Goal: Task Accomplishment & Management: Manage account settings

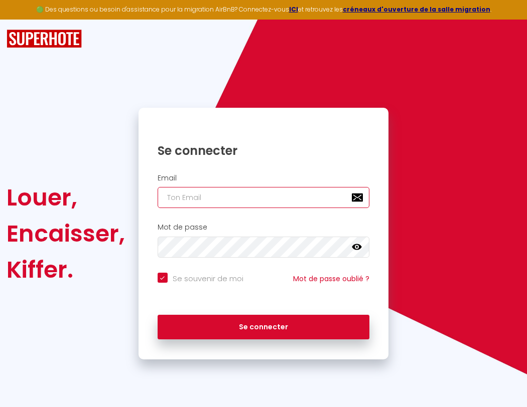
type input "l"
checkbox input "true"
type input "le"
checkbox input "true"
type input "les"
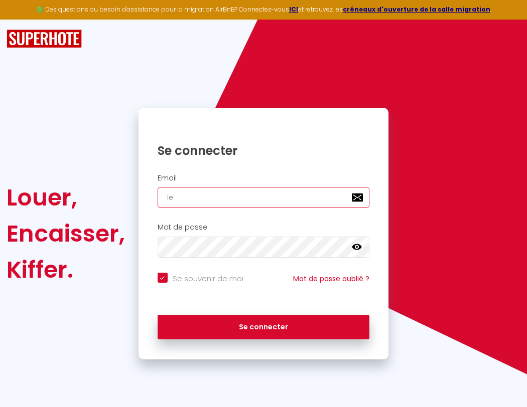
checkbox input "true"
type input "lesp"
checkbox input "true"
type input "lespa"
checkbox input "true"
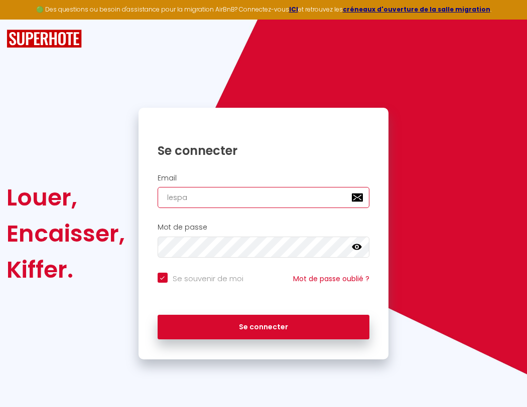
type input "lespac"
checkbox input "true"
type input "l"
checkbox input "true"
type input "lespace"
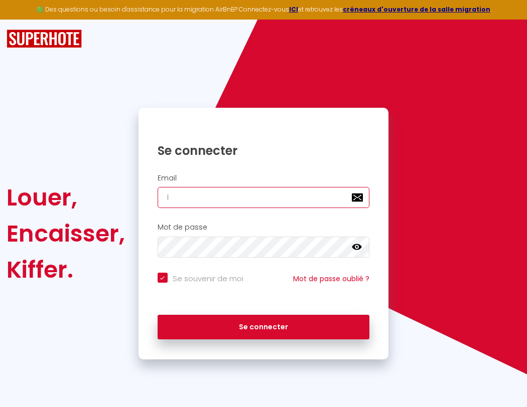
checkbox input "true"
type input "le"
checkbox input "true"
type input "lespaced"
checkbox input "true"
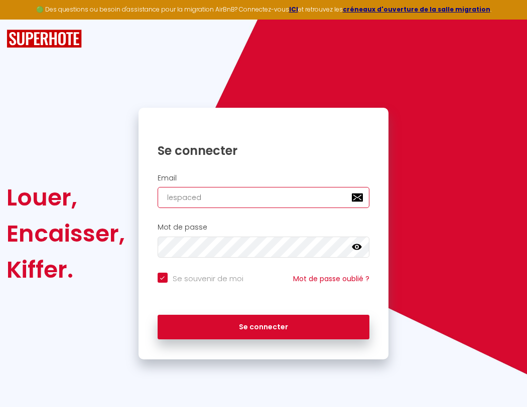
type input "les"
checkbox input "true"
type input "lespacede"
checkbox input "true"
type input "lesp"
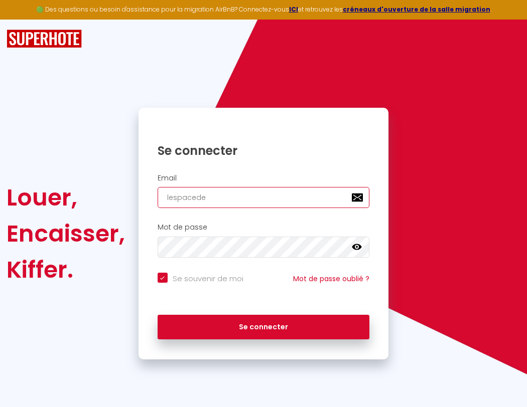
checkbox input "true"
type input "lespacedet"
checkbox input "true"
type input "lespa"
checkbox input "true"
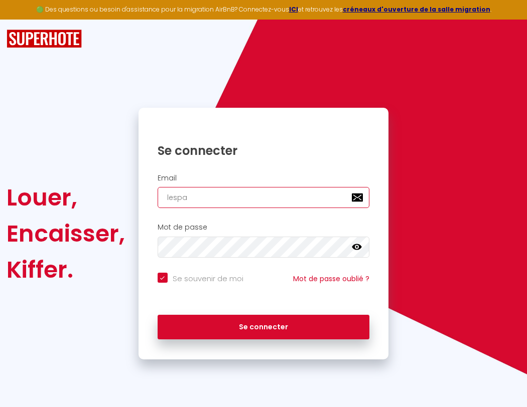
type input "lespacedete"
checkbox input "true"
type input "lespac"
checkbox input "true"
type input "lespacedeten"
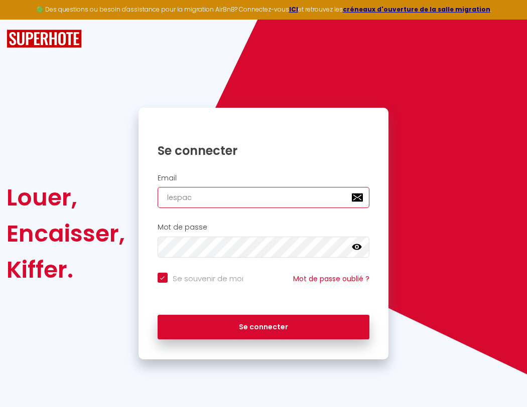
checkbox input "true"
type input "lespace"
checkbox input "true"
type input "l"
checkbox input "true"
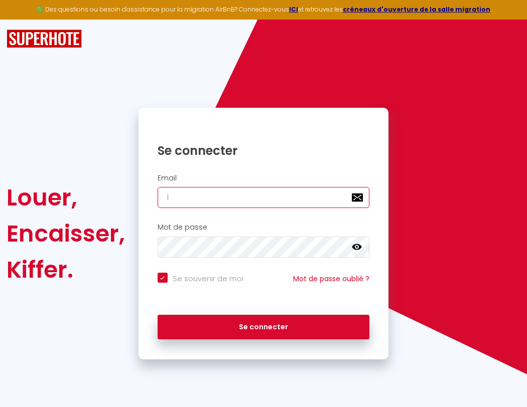
type input "lespaced"
checkbox input "true"
type input "lespacedetente"
checkbox input "true"
type input "lespacede"
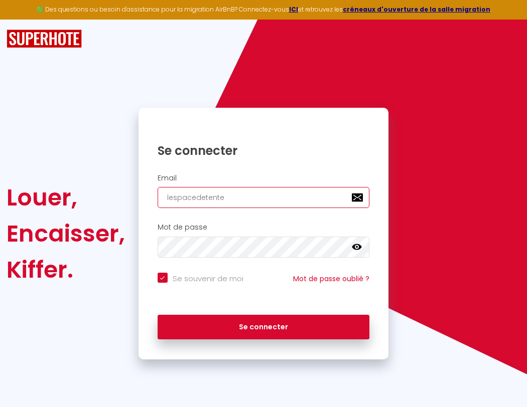
checkbox input "true"
type input "lespacedetente@"
checkbox input "true"
type input "lespacedet"
checkbox input "true"
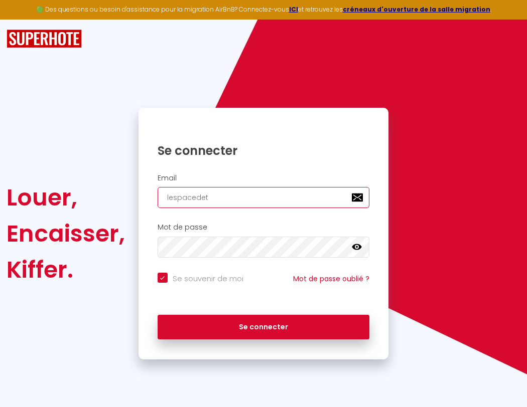
type input "lespacedetente@g"
checkbox input "true"
type input "lespacedete"
checkbox input "true"
type input "lespacedetente@gm"
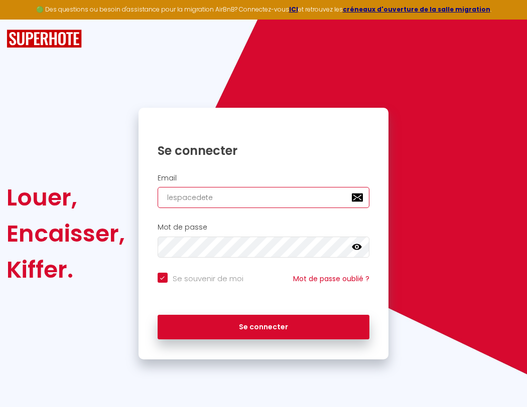
checkbox input "true"
type input "lespacedeten"
checkbox input "true"
type input "lespacedetente@gma"
checkbox input "true"
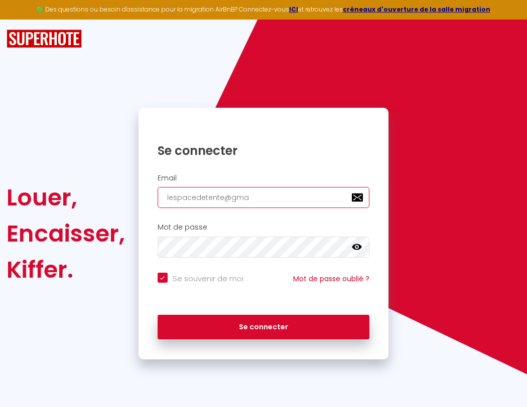
type input "lespacedetent"
checkbox input "true"
